Goal: Information Seeking & Learning: Learn about a topic

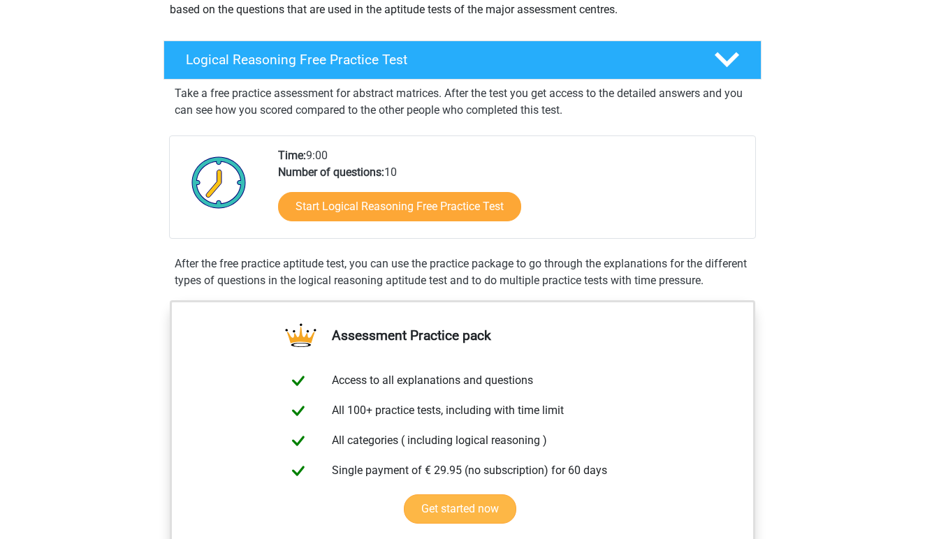
scroll to position [170, 0]
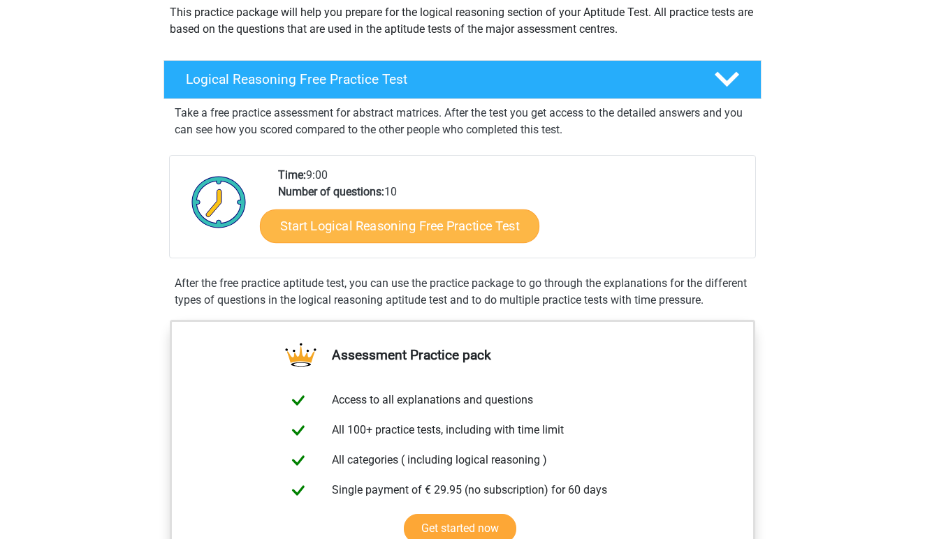
click at [458, 232] on link "Start Logical Reasoning Free Practice Test" at bounding box center [399, 226] width 279 height 34
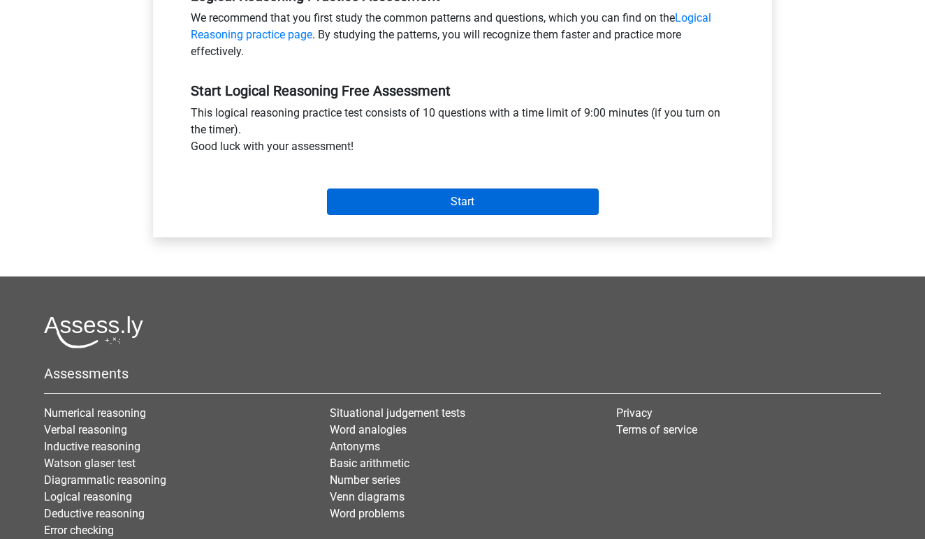
click at [476, 206] on input "Start" at bounding box center [463, 202] width 272 height 27
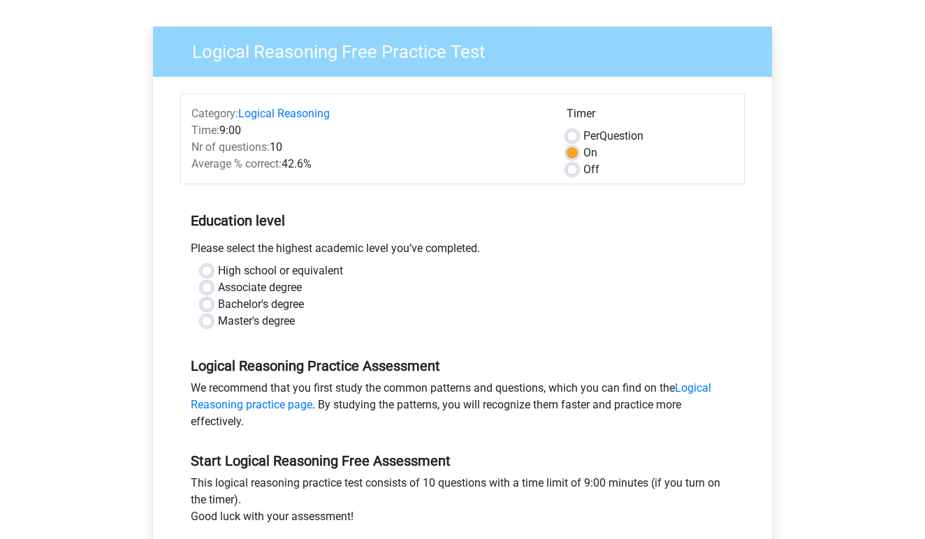
click at [218, 305] on label "Bachelor's degree" at bounding box center [261, 304] width 86 height 17
click at [207, 305] on input "Bachelor's degree" at bounding box center [206, 303] width 11 height 14
radio input "true"
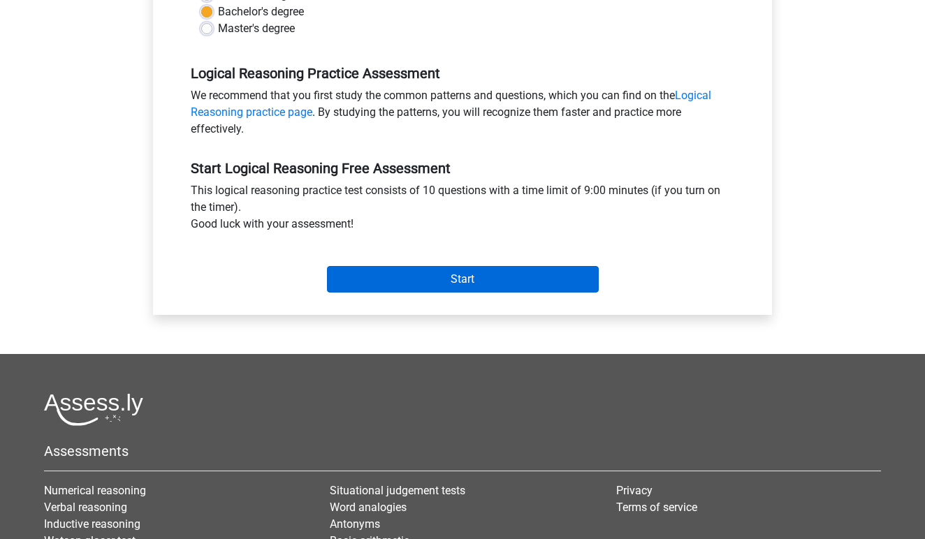
scroll to position [367, 0]
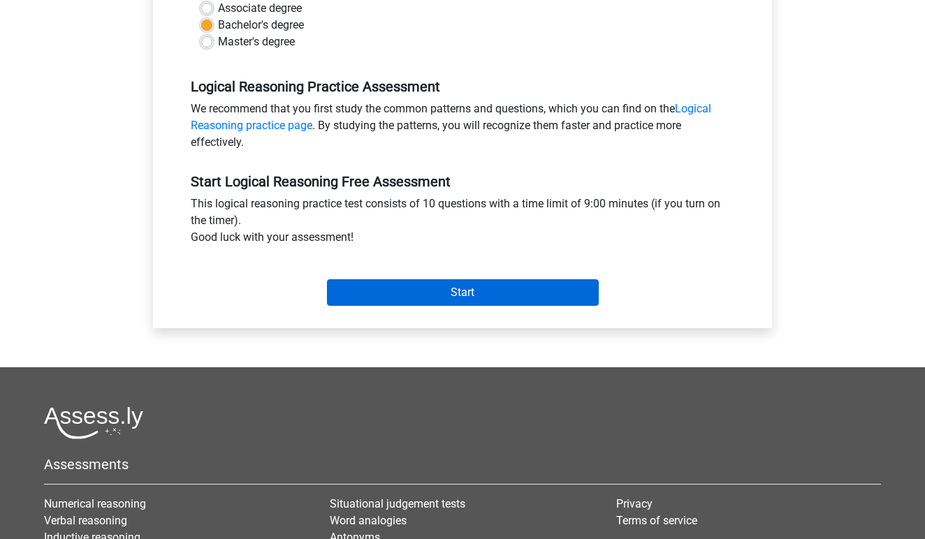
click at [472, 290] on input "Start" at bounding box center [463, 292] width 272 height 27
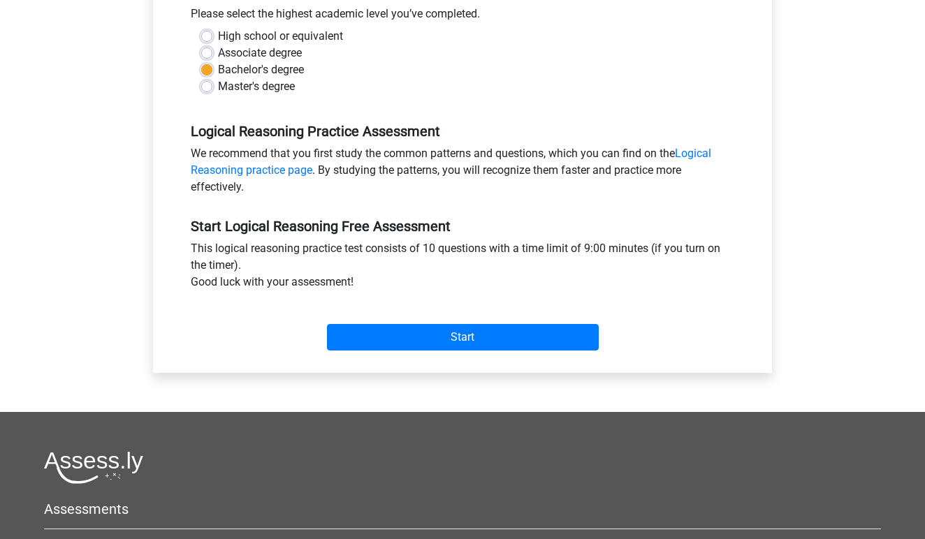
scroll to position [343, 0]
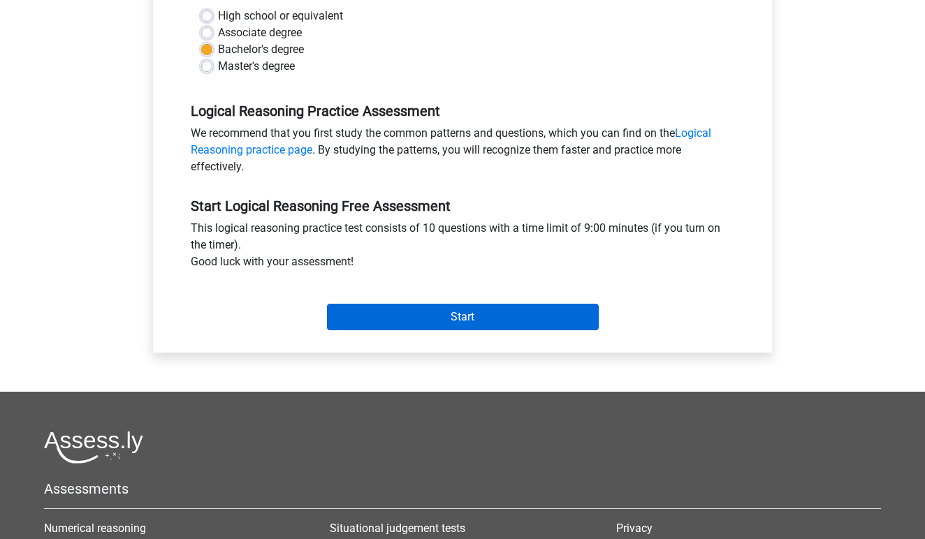
click at [469, 317] on input "Start" at bounding box center [463, 317] width 272 height 27
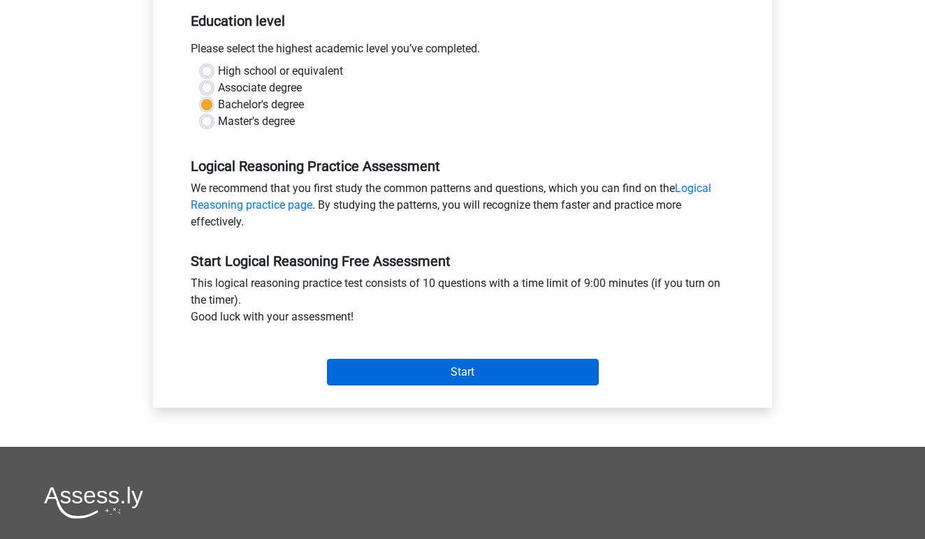
scroll to position [303, 0]
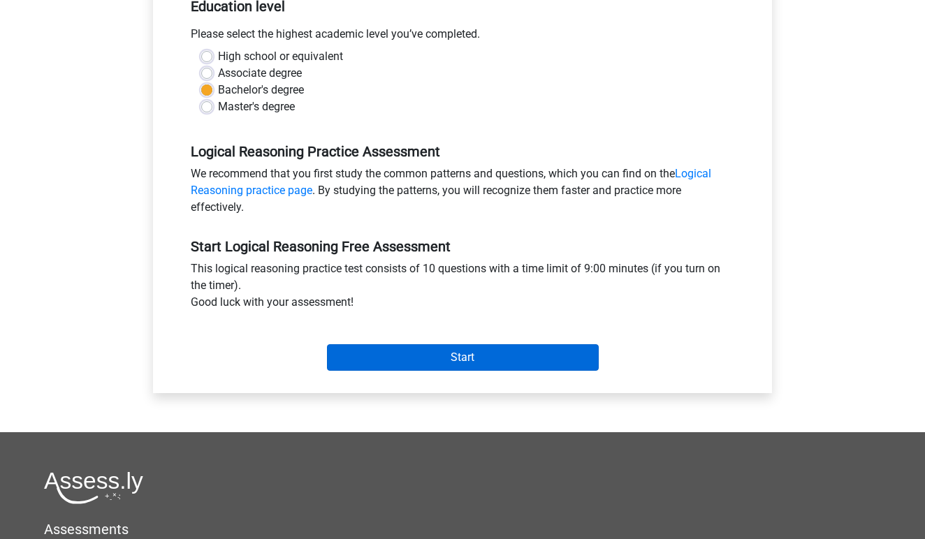
click at [423, 351] on input "Start" at bounding box center [463, 357] width 272 height 27
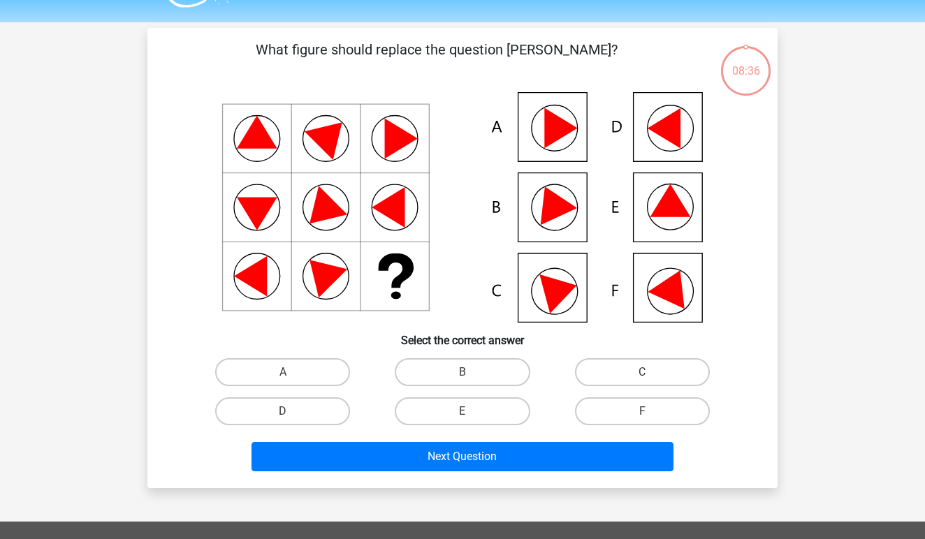
scroll to position [31, 0]
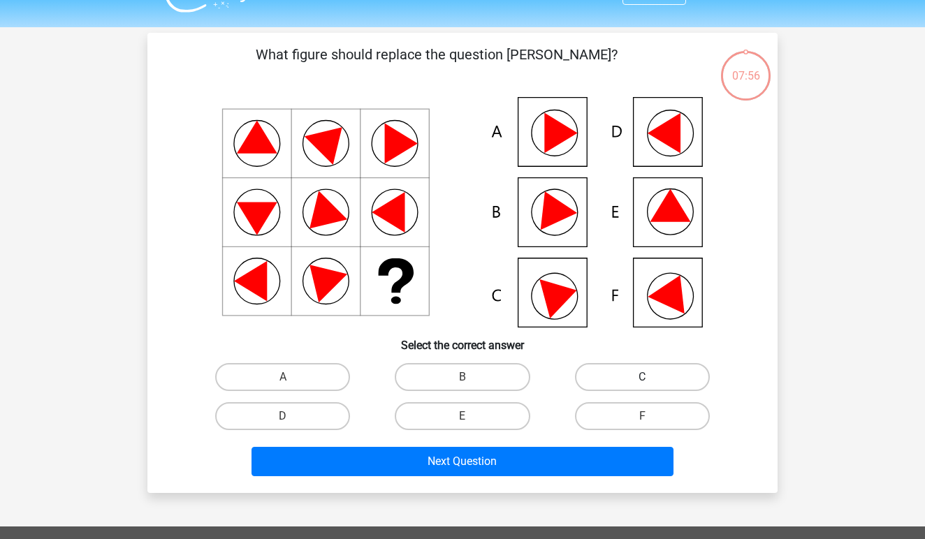
click at [630, 372] on label "C" at bounding box center [642, 377] width 135 height 28
click at [642, 377] on input "C" at bounding box center [646, 381] width 9 height 9
radio input "true"
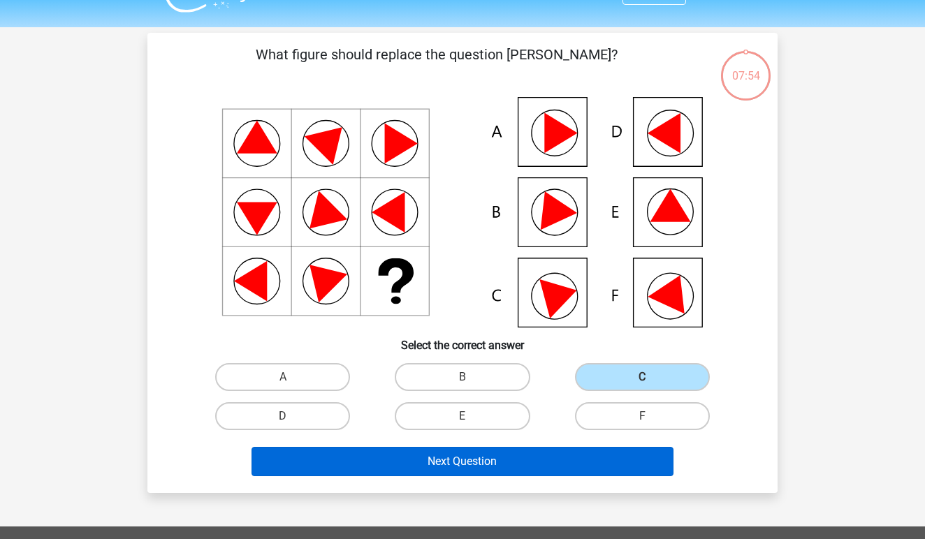
click at [460, 460] on button "Next Question" at bounding box center [463, 461] width 423 height 29
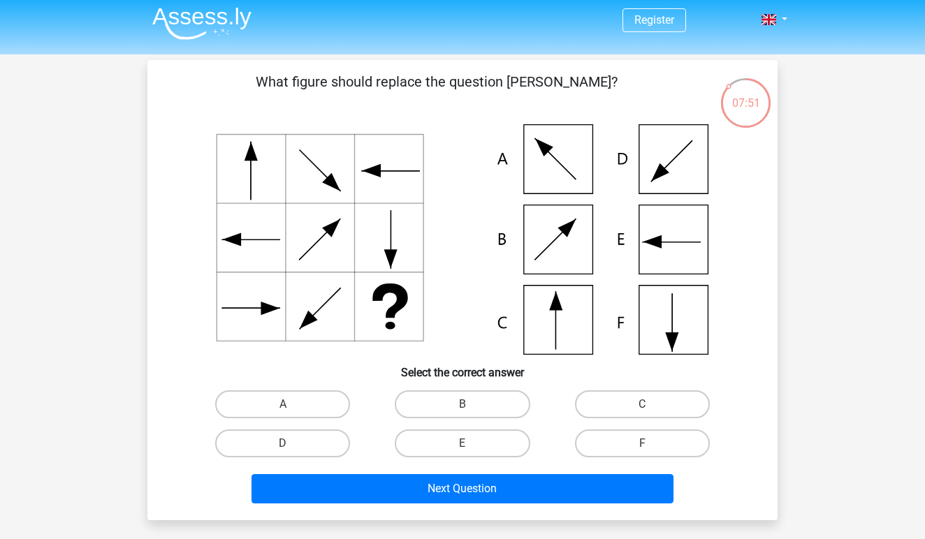
scroll to position [10, 0]
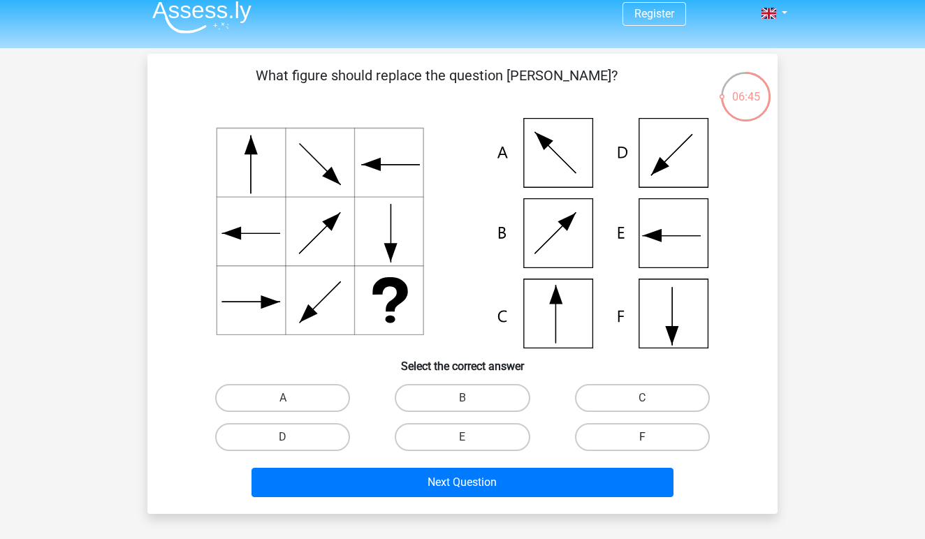
click at [639, 436] on label "F" at bounding box center [642, 437] width 135 height 28
click at [642, 437] on input "F" at bounding box center [646, 441] width 9 height 9
radio input "true"
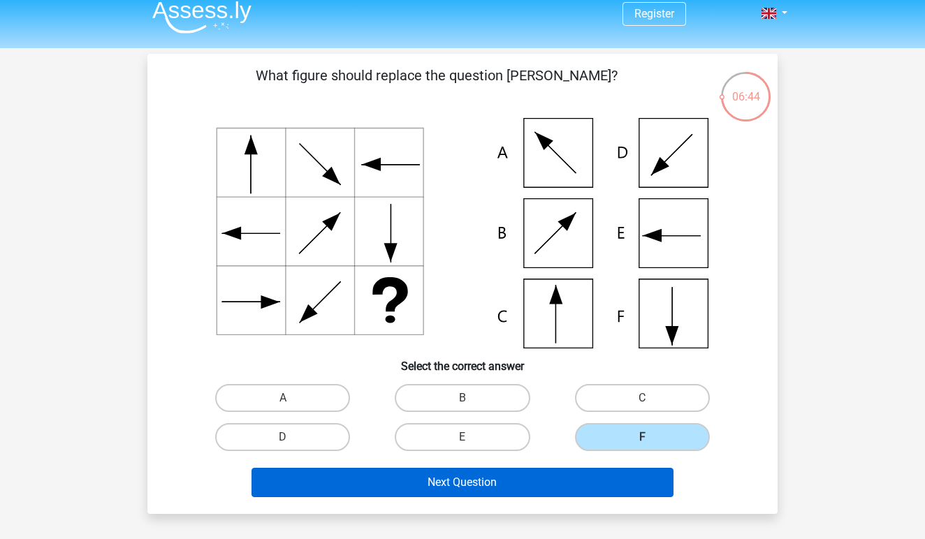
click at [509, 476] on button "Next Question" at bounding box center [463, 482] width 423 height 29
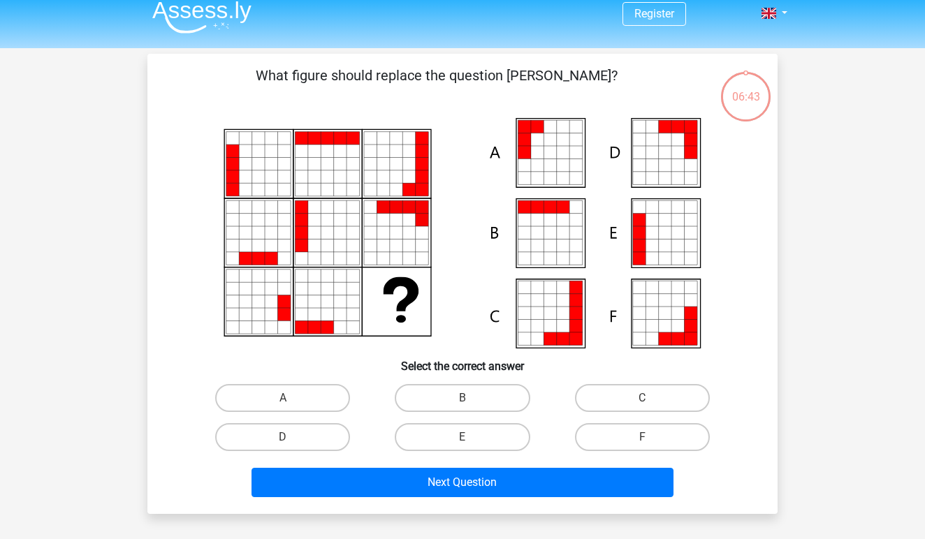
scroll to position [64, 0]
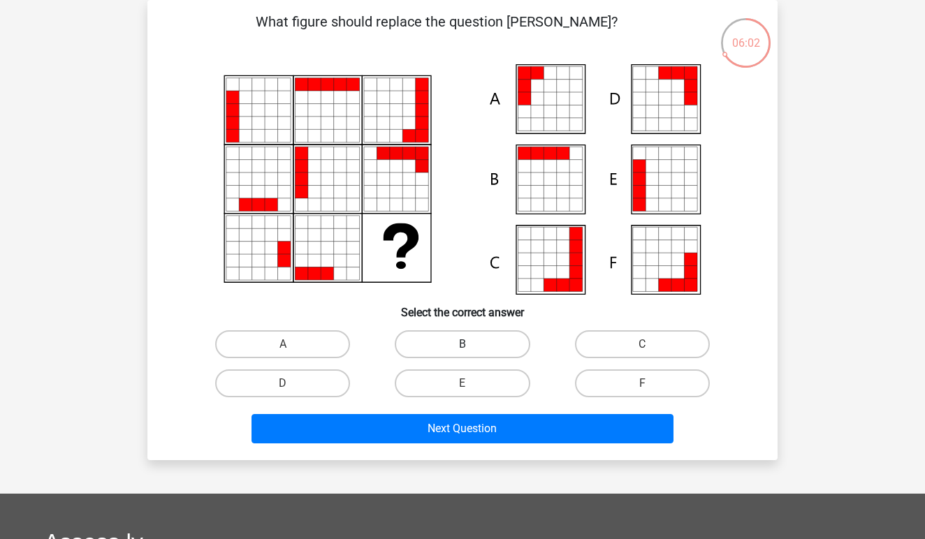
click at [458, 340] on label "B" at bounding box center [462, 344] width 135 height 28
click at [462, 344] on input "B" at bounding box center [466, 348] width 9 height 9
radio input "true"
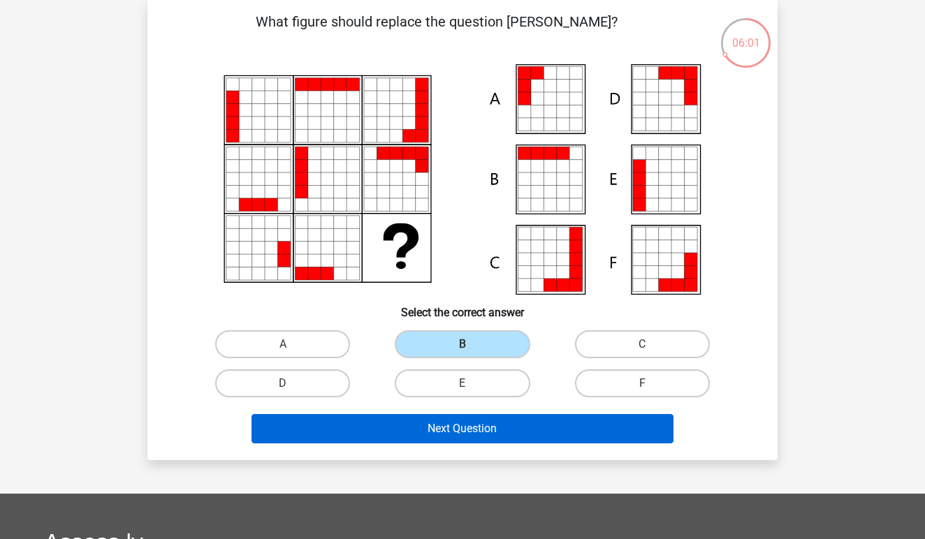
click at [472, 429] on button "Next Question" at bounding box center [463, 428] width 423 height 29
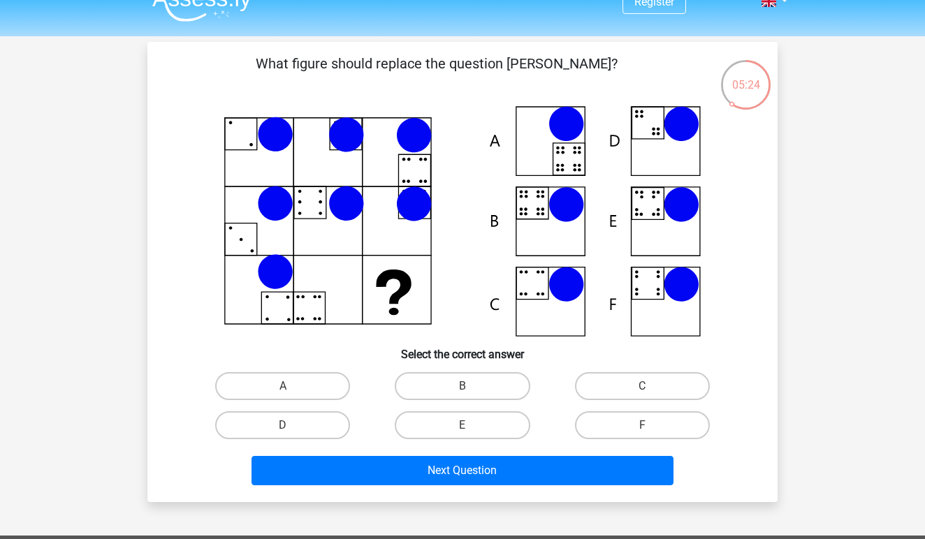
scroll to position [12, 0]
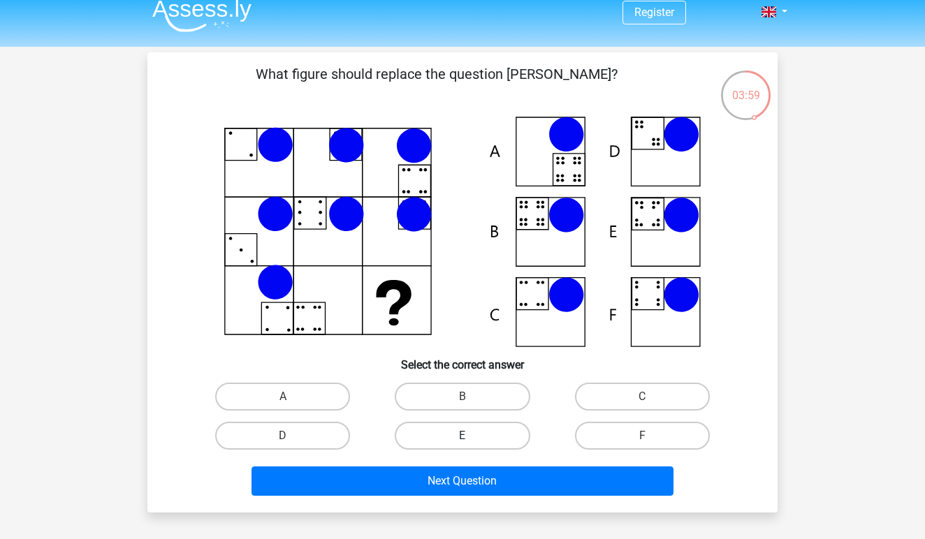
click at [479, 440] on label "E" at bounding box center [462, 436] width 135 height 28
click at [472, 440] on input "E" at bounding box center [466, 440] width 9 height 9
radio input "true"
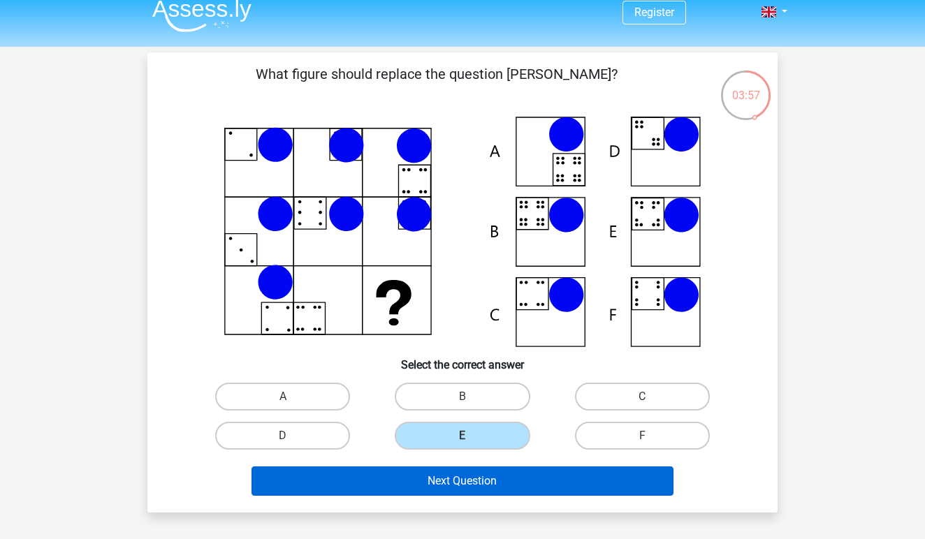
click at [484, 477] on button "Next Question" at bounding box center [463, 481] width 423 height 29
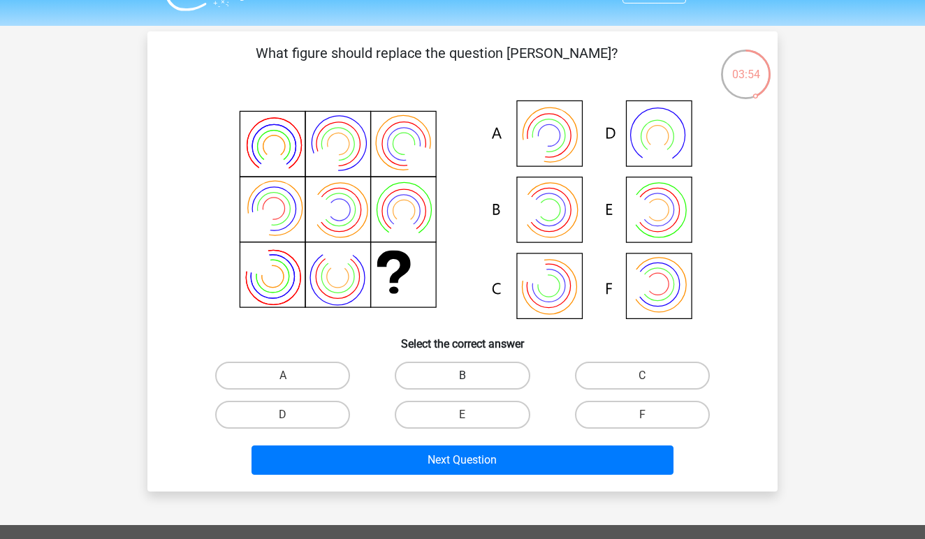
scroll to position [32, 0]
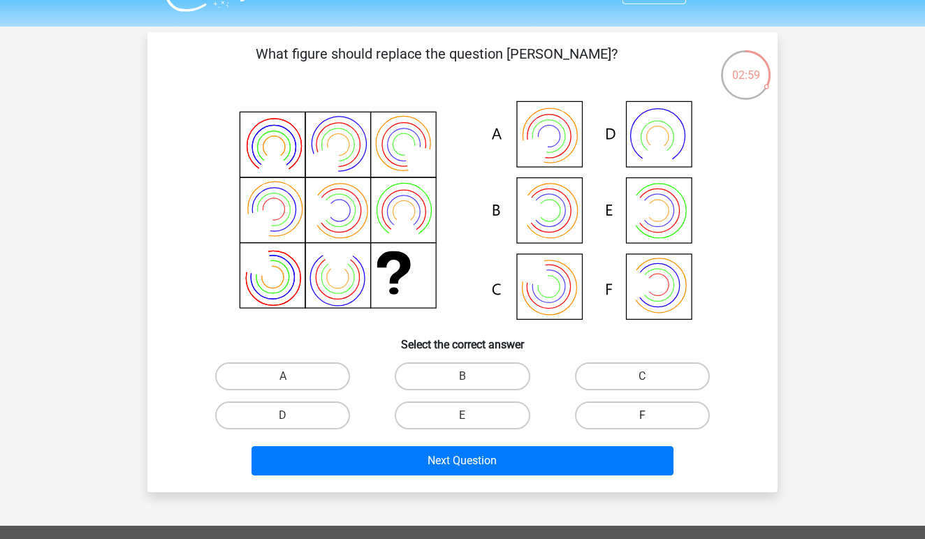
click at [632, 419] on label "F" at bounding box center [642, 416] width 135 height 28
click at [642, 419] on input "F" at bounding box center [646, 420] width 9 height 9
radio input "true"
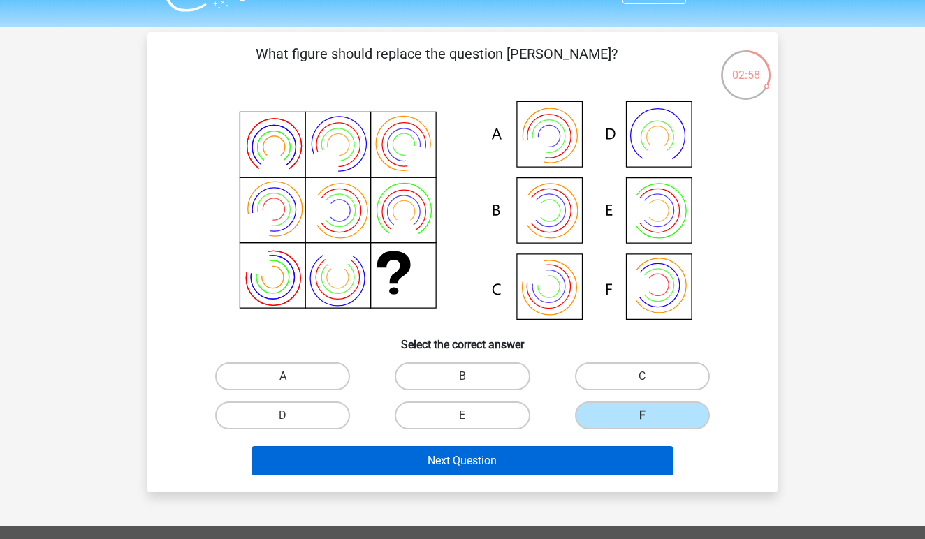
click at [509, 458] on button "Next Question" at bounding box center [463, 460] width 423 height 29
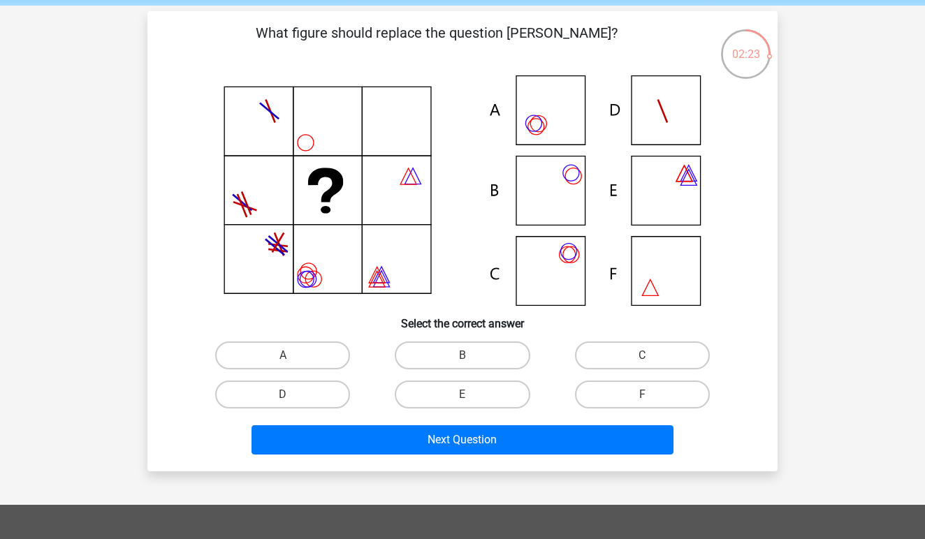
scroll to position [53, 0]
click at [532, 128] on icon at bounding box center [462, 190] width 563 height 231
click at [330, 354] on label "A" at bounding box center [282, 356] width 135 height 28
click at [292, 356] on input "A" at bounding box center [287, 360] width 9 height 9
radio input "true"
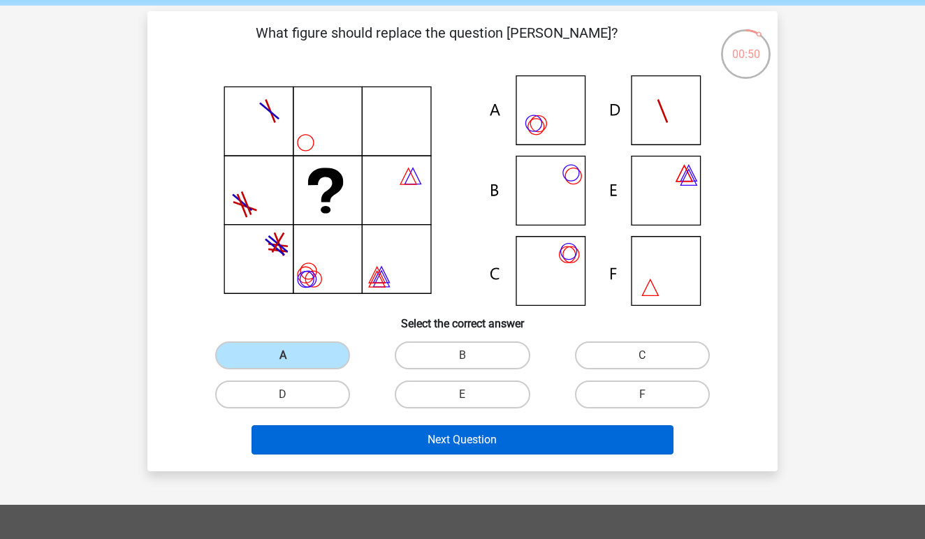
click at [502, 445] on button "Next Question" at bounding box center [463, 439] width 423 height 29
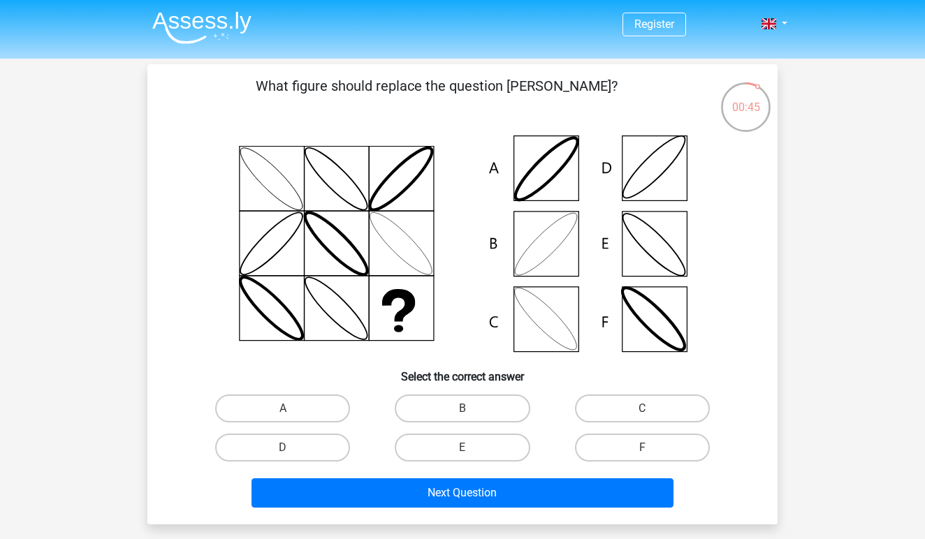
scroll to position [0, 0]
click at [294, 446] on label "D" at bounding box center [282, 448] width 135 height 28
click at [292, 448] on input "D" at bounding box center [287, 452] width 9 height 9
radio input "true"
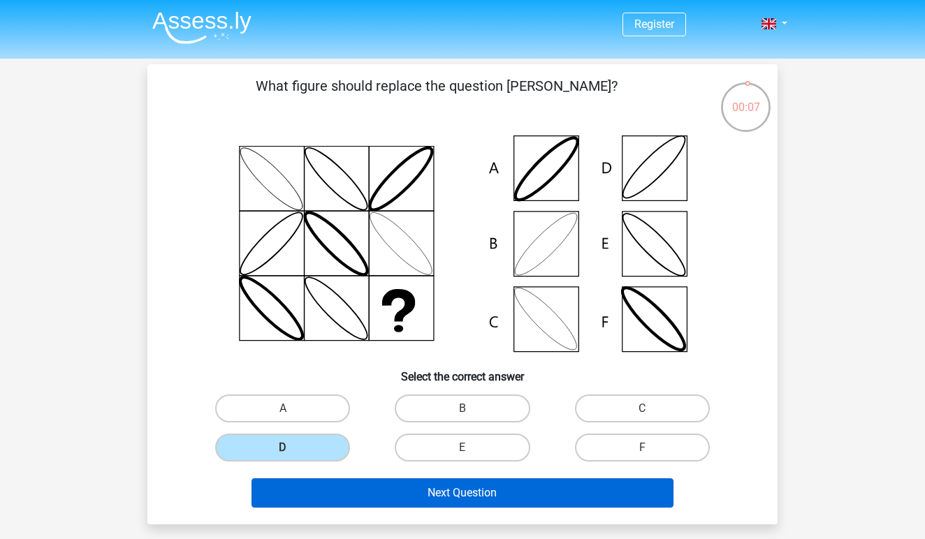
click at [479, 500] on button "Next Question" at bounding box center [463, 493] width 423 height 29
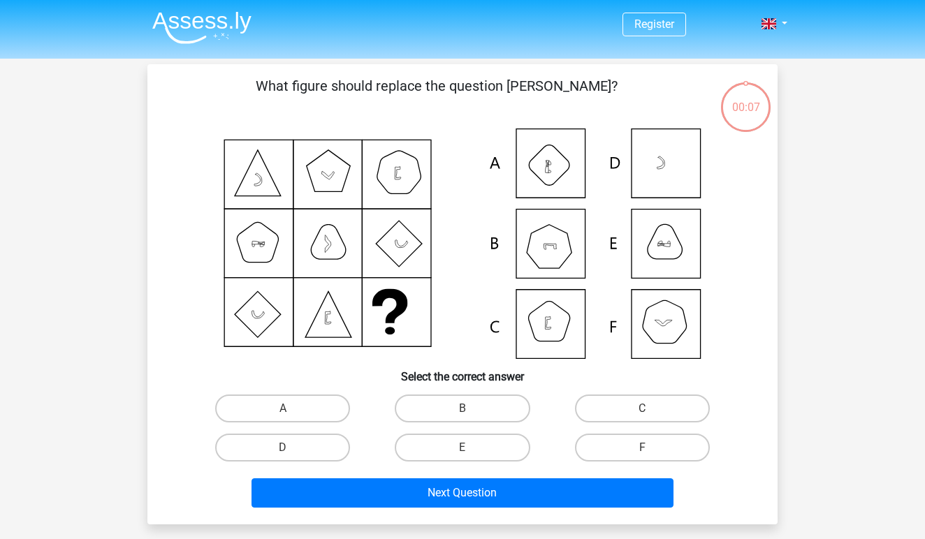
scroll to position [64, 0]
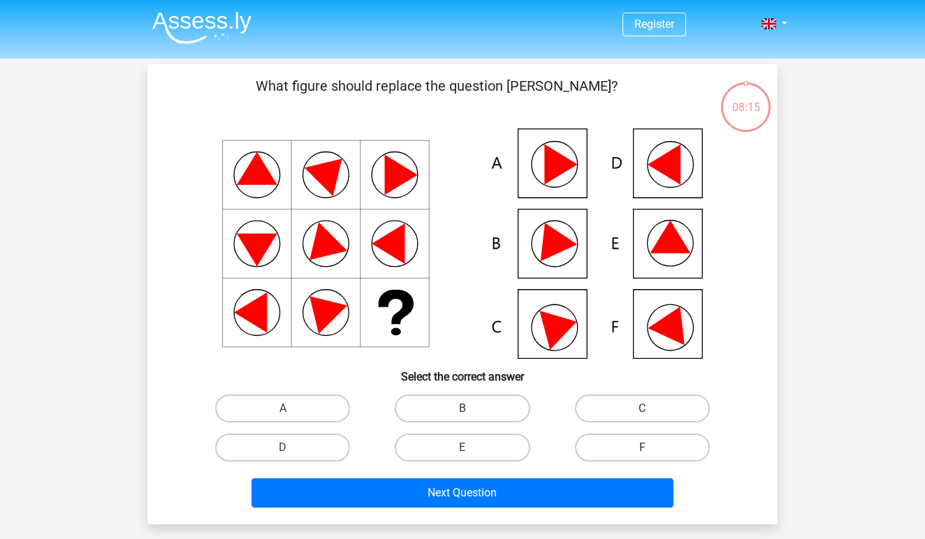
scroll to position [1, 0]
click at [305, 404] on label "A" at bounding box center [282, 409] width 135 height 28
click at [292, 409] on input "A" at bounding box center [287, 413] width 9 height 9
radio input "true"
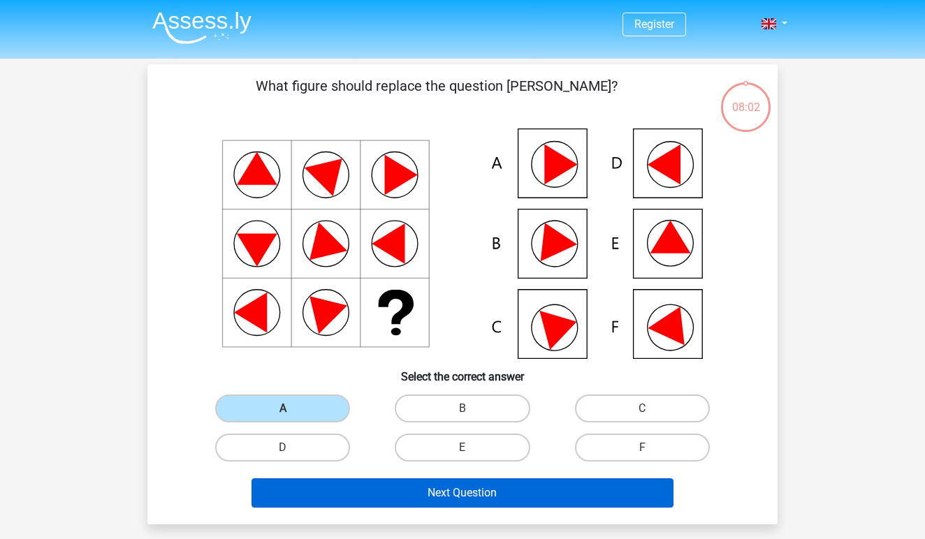
click at [437, 486] on button "Next Question" at bounding box center [463, 493] width 423 height 29
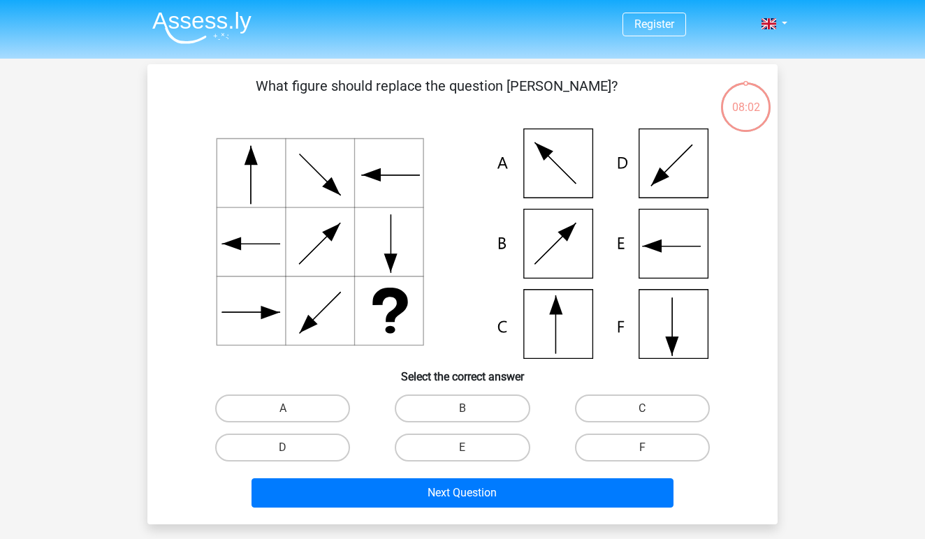
scroll to position [64, 0]
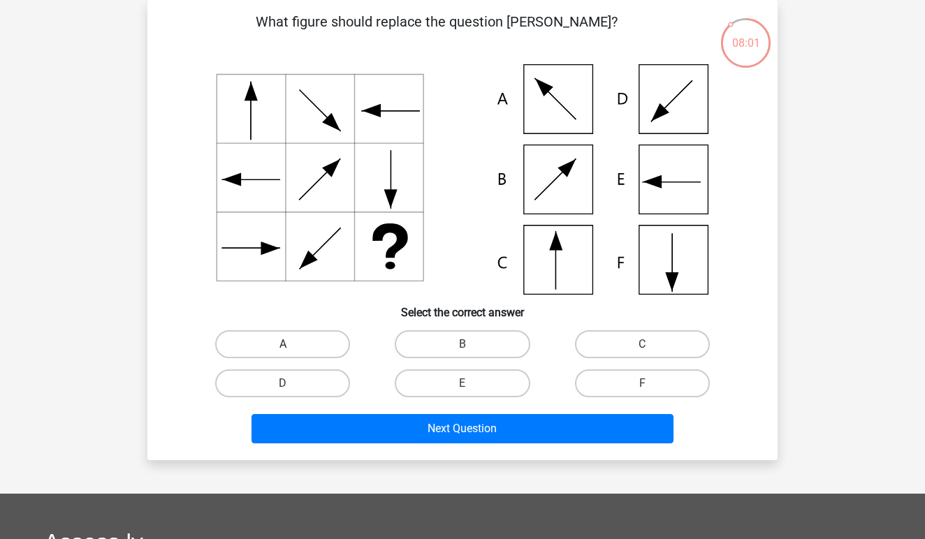
click at [318, 349] on label "A" at bounding box center [282, 344] width 135 height 28
click at [292, 349] on input "A" at bounding box center [287, 348] width 9 height 9
radio input "true"
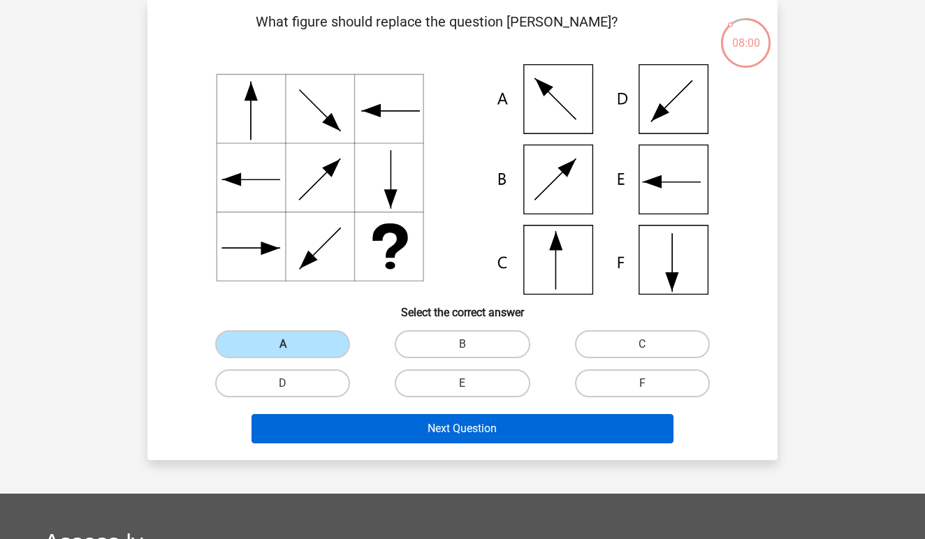
click at [449, 434] on button "Next Question" at bounding box center [463, 428] width 423 height 29
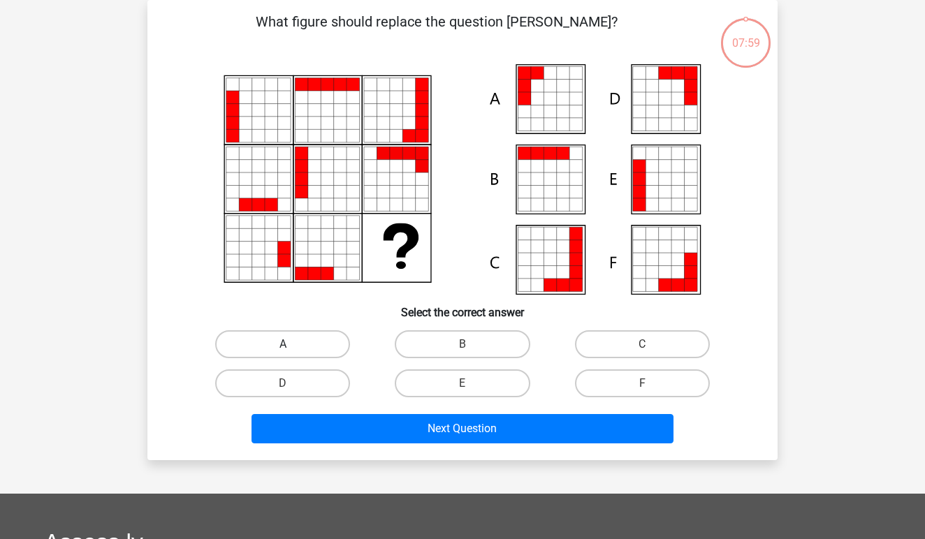
click at [312, 346] on label "A" at bounding box center [282, 344] width 135 height 28
click at [292, 346] on input "A" at bounding box center [287, 348] width 9 height 9
radio input "true"
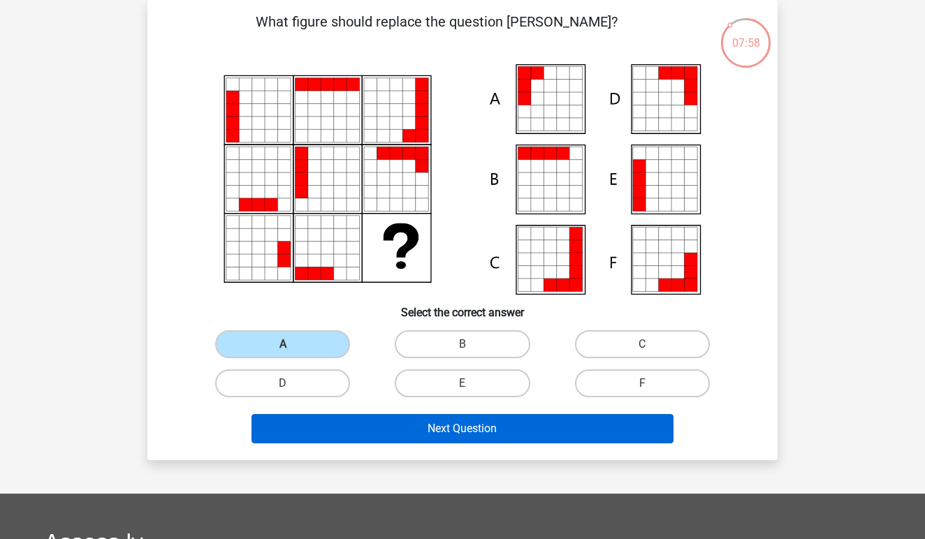
click at [473, 432] on button "Next Question" at bounding box center [463, 428] width 423 height 29
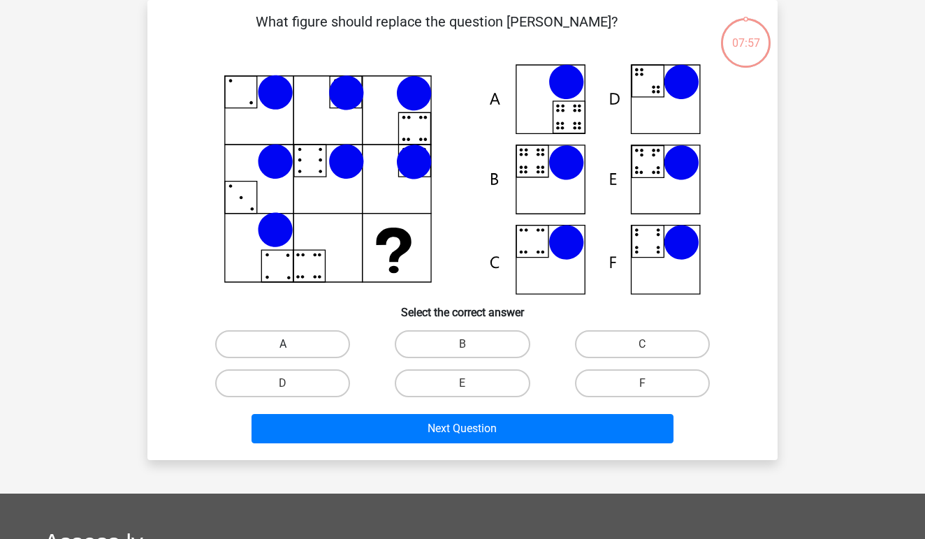
click at [321, 340] on label "A" at bounding box center [282, 344] width 135 height 28
click at [292, 344] on input "A" at bounding box center [287, 348] width 9 height 9
radio input "true"
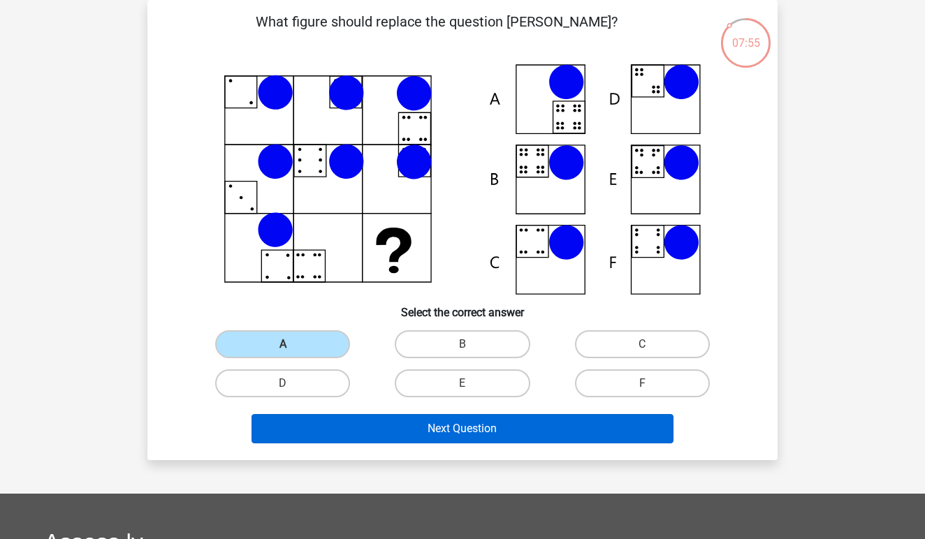
click at [482, 425] on button "Next Question" at bounding box center [463, 428] width 423 height 29
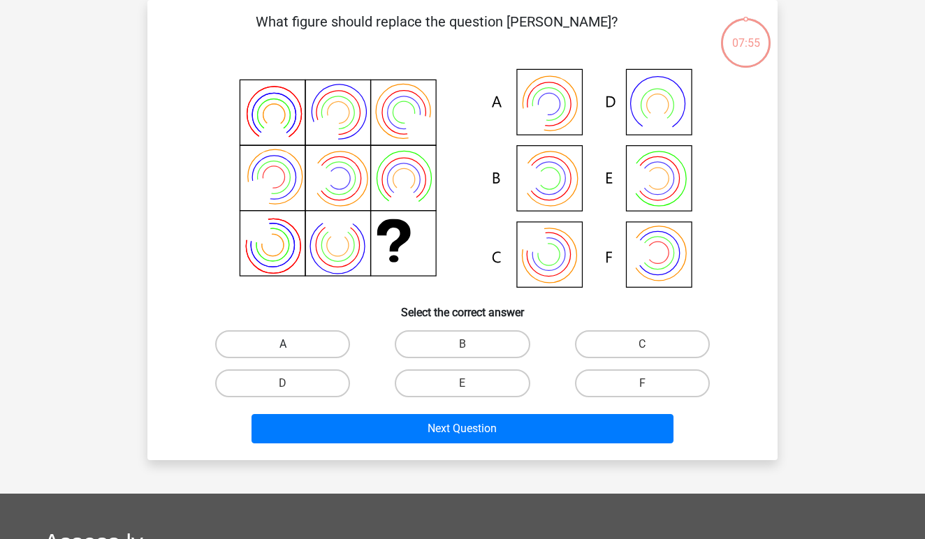
click at [307, 355] on label "A" at bounding box center [282, 344] width 135 height 28
click at [292, 354] on input "A" at bounding box center [287, 348] width 9 height 9
radio input "true"
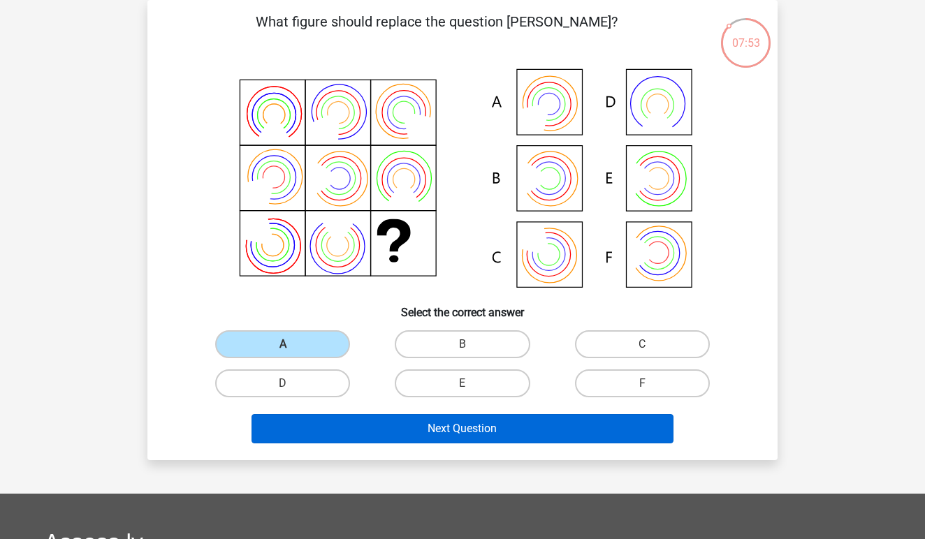
click at [454, 423] on button "Next Question" at bounding box center [463, 428] width 423 height 29
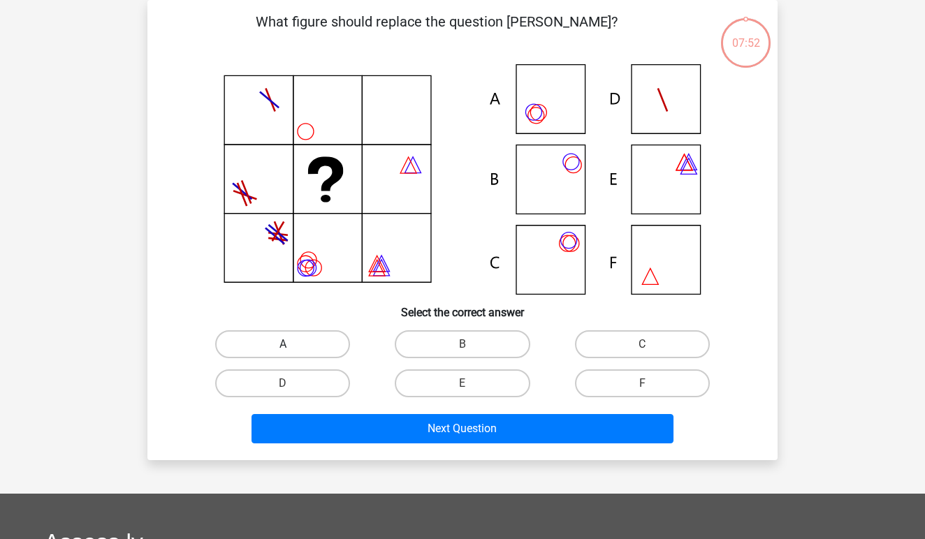
click at [299, 338] on label "A" at bounding box center [282, 344] width 135 height 28
click at [292, 344] on input "A" at bounding box center [287, 348] width 9 height 9
radio input "true"
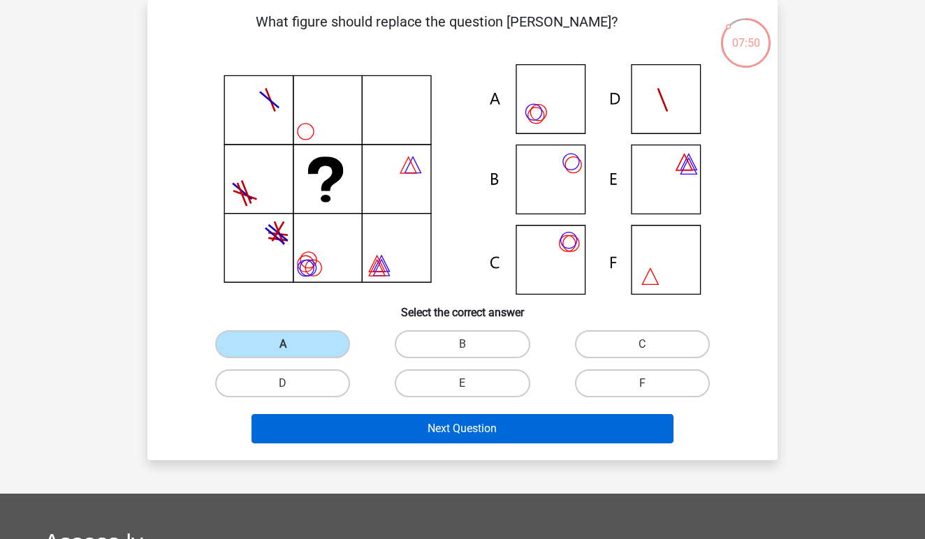
click at [482, 435] on button "Next Question" at bounding box center [463, 428] width 423 height 29
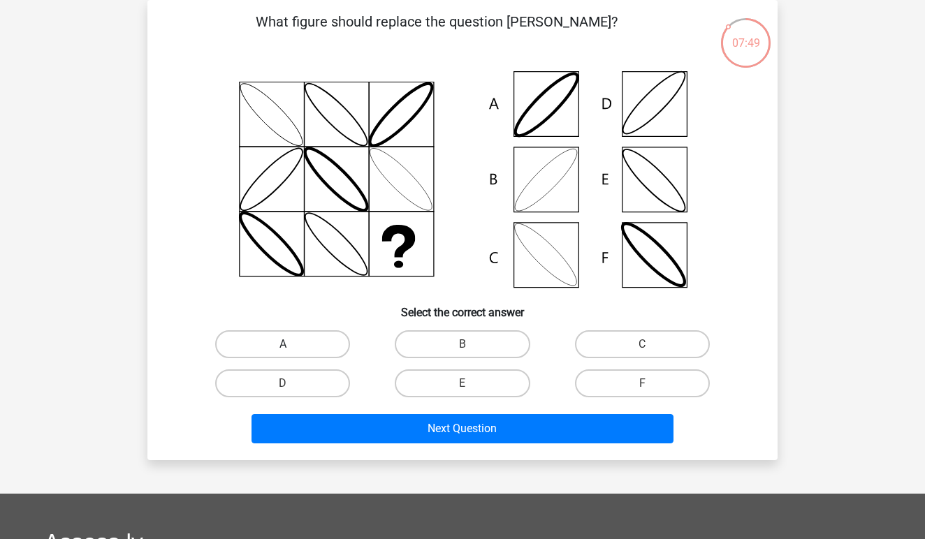
click at [320, 349] on label "A" at bounding box center [282, 344] width 135 height 28
click at [292, 349] on input "A" at bounding box center [287, 348] width 9 height 9
radio input "true"
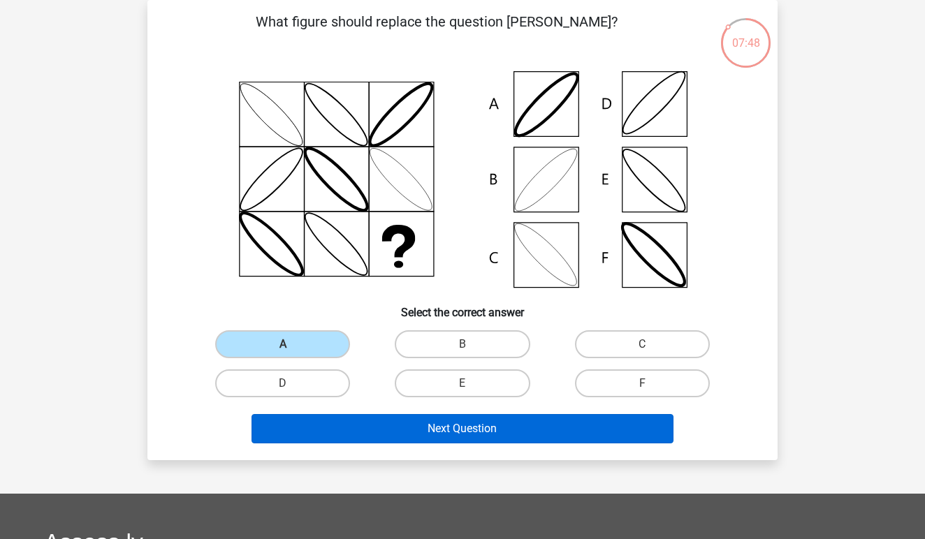
click at [497, 433] on button "Next Question" at bounding box center [463, 428] width 423 height 29
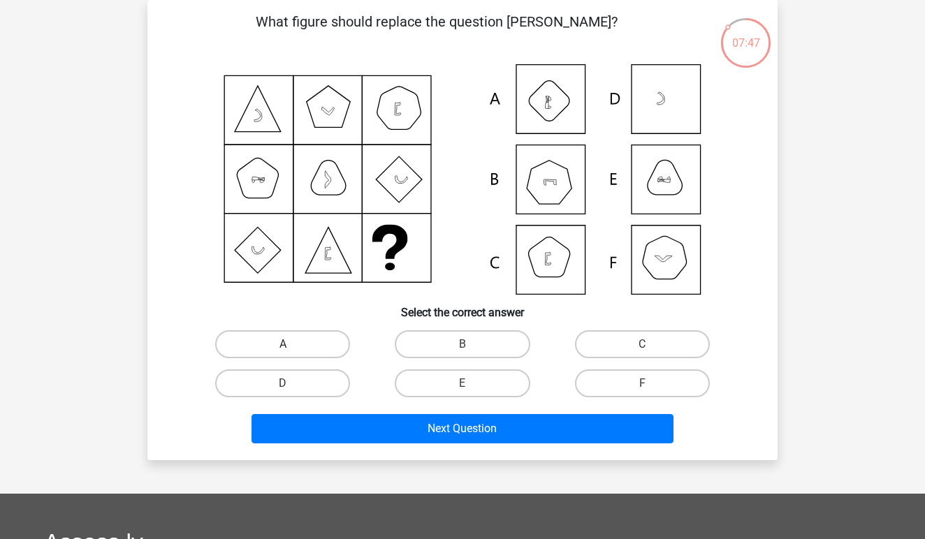
click at [320, 349] on label "A" at bounding box center [282, 344] width 135 height 28
click at [292, 349] on input "A" at bounding box center [287, 348] width 9 height 9
radio input "true"
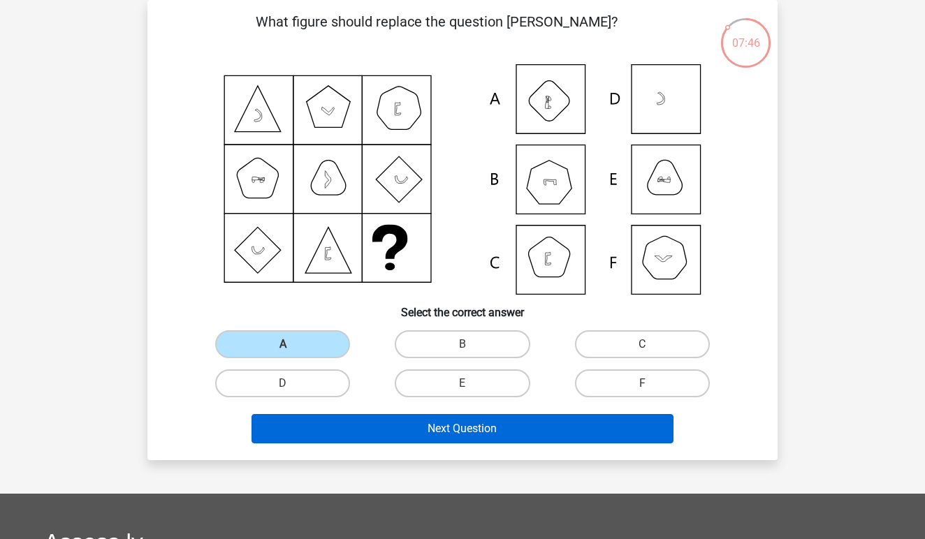
click at [501, 430] on button "Next Question" at bounding box center [463, 428] width 423 height 29
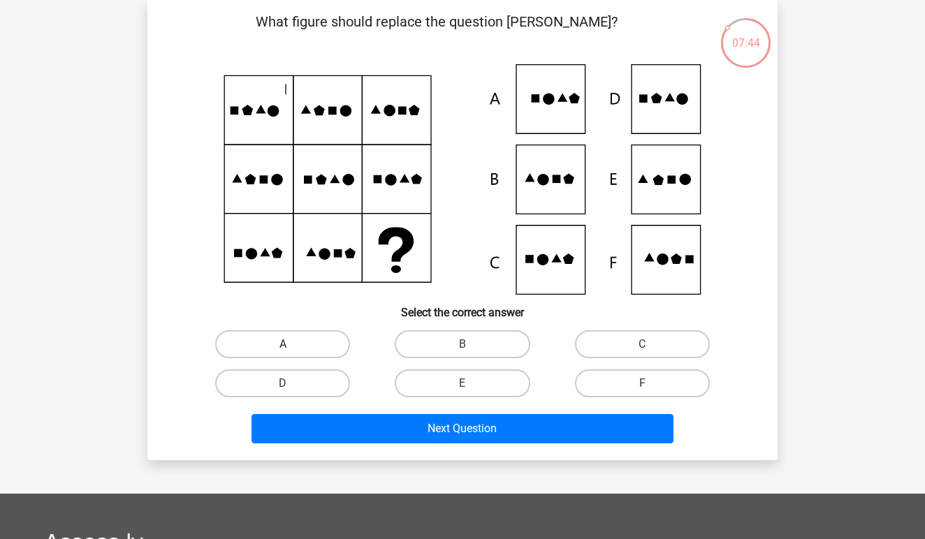
click at [321, 336] on label "A" at bounding box center [282, 344] width 135 height 28
click at [292, 344] on input "A" at bounding box center [287, 348] width 9 height 9
radio input "true"
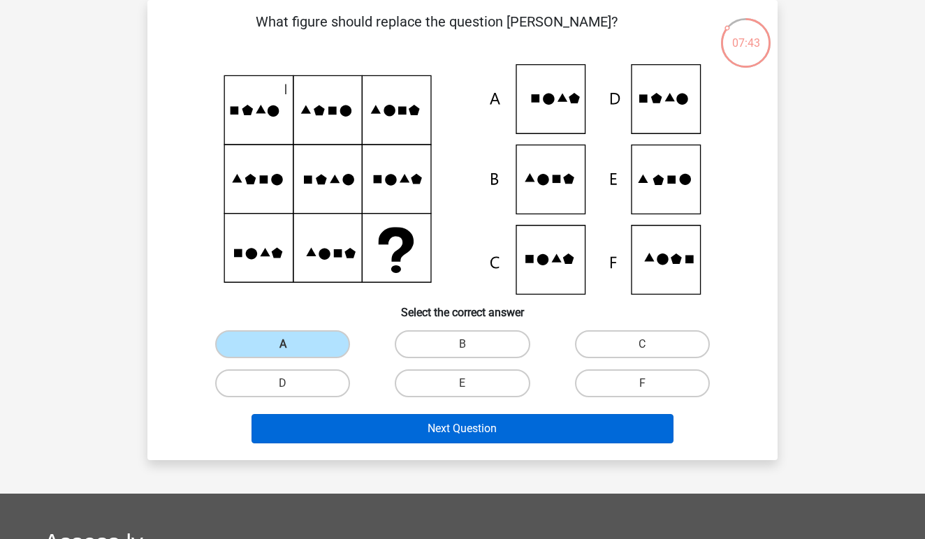
click at [486, 432] on button "Next Question" at bounding box center [463, 428] width 423 height 29
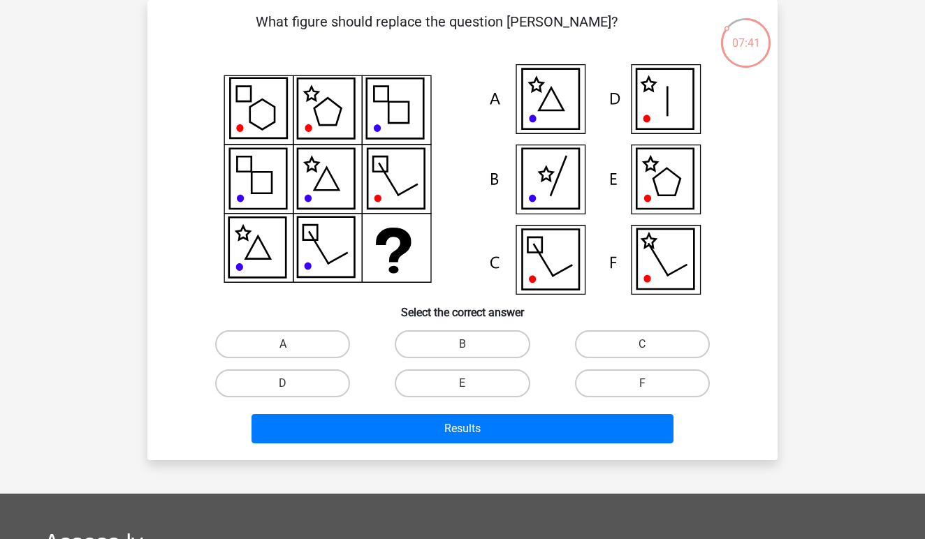
click at [333, 344] on label "A" at bounding box center [282, 344] width 135 height 28
click at [292, 344] on input "A" at bounding box center [287, 348] width 9 height 9
radio input "true"
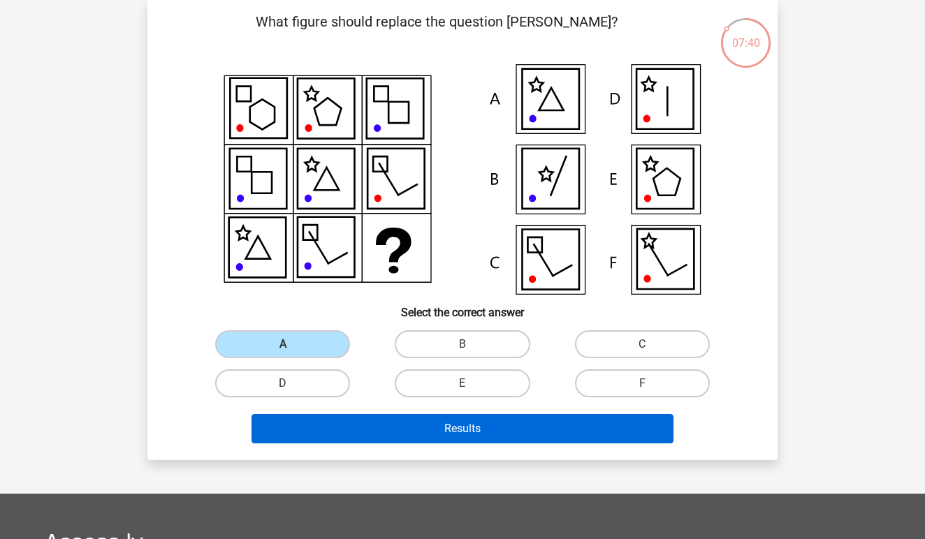
click at [485, 436] on button "Results" at bounding box center [463, 428] width 423 height 29
